Goal: Find contact information: Find contact information

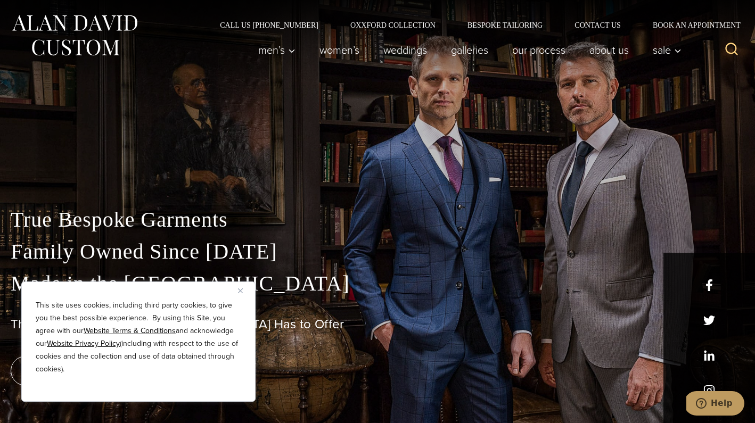
click at [243, 293] on button "Close" at bounding box center [244, 290] width 13 height 13
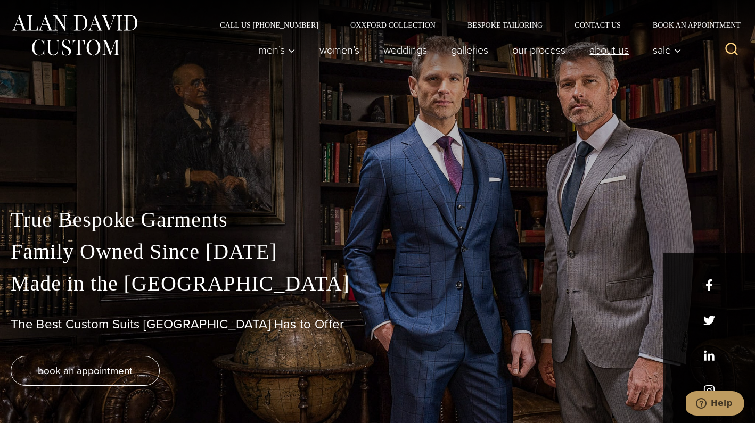
click at [617, 51] on link "About Us" at bounding box center [609, 49] width 63 height 21
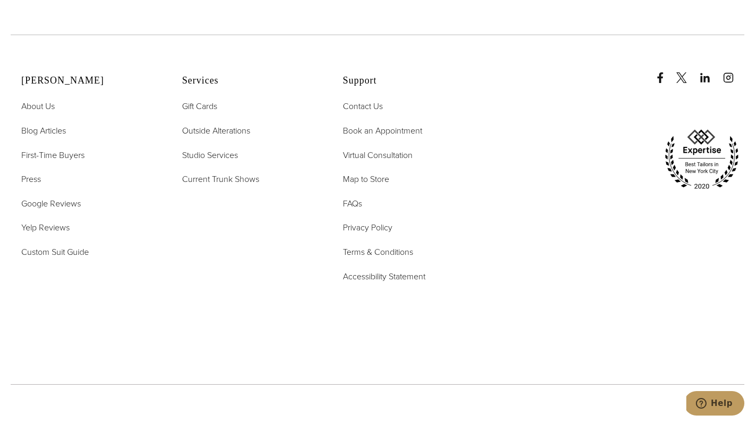
scroll to position [4499, 0]
click at [45, 99] on span "About Us" at bounding box center [38, 105] width 34 height 12
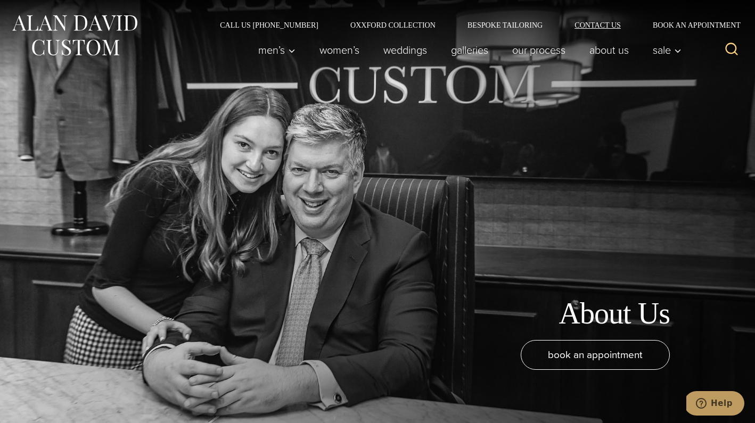
click at [604, 26] on link "Contact Us" at bounding box center [597, 24] width 78 height 7
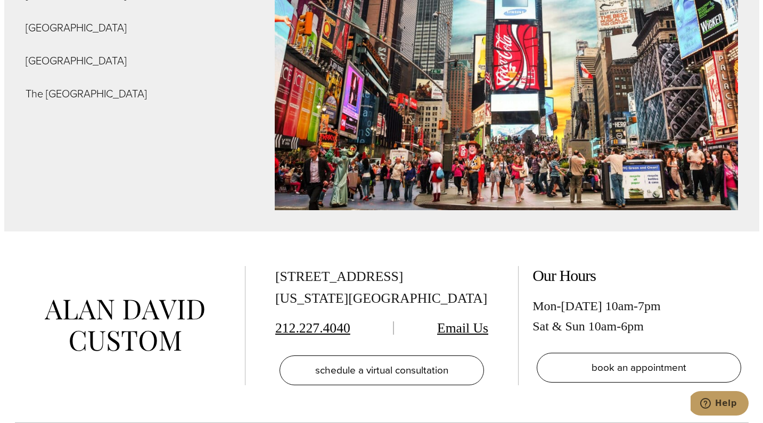
scroll to position [4065, 0]
